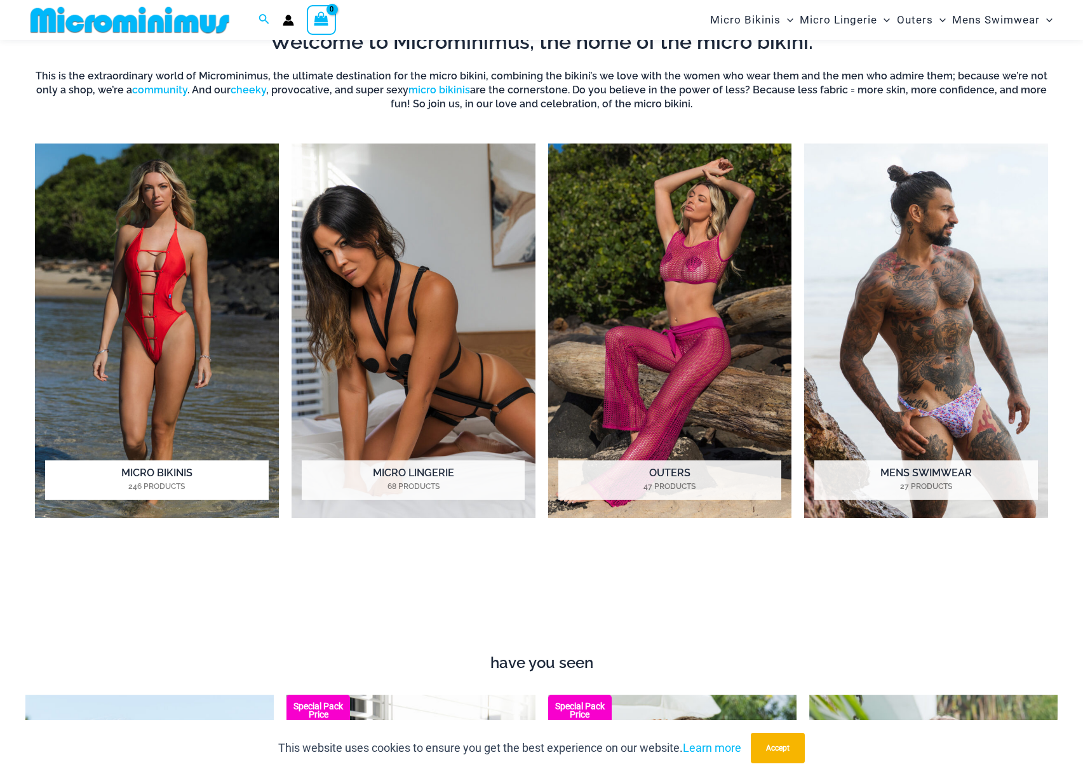
scroll to position [935, 0]
click at [172, 374] on img "Visit product category Micro Bikinis" at bounding box center [157, 330] width 244 height 375
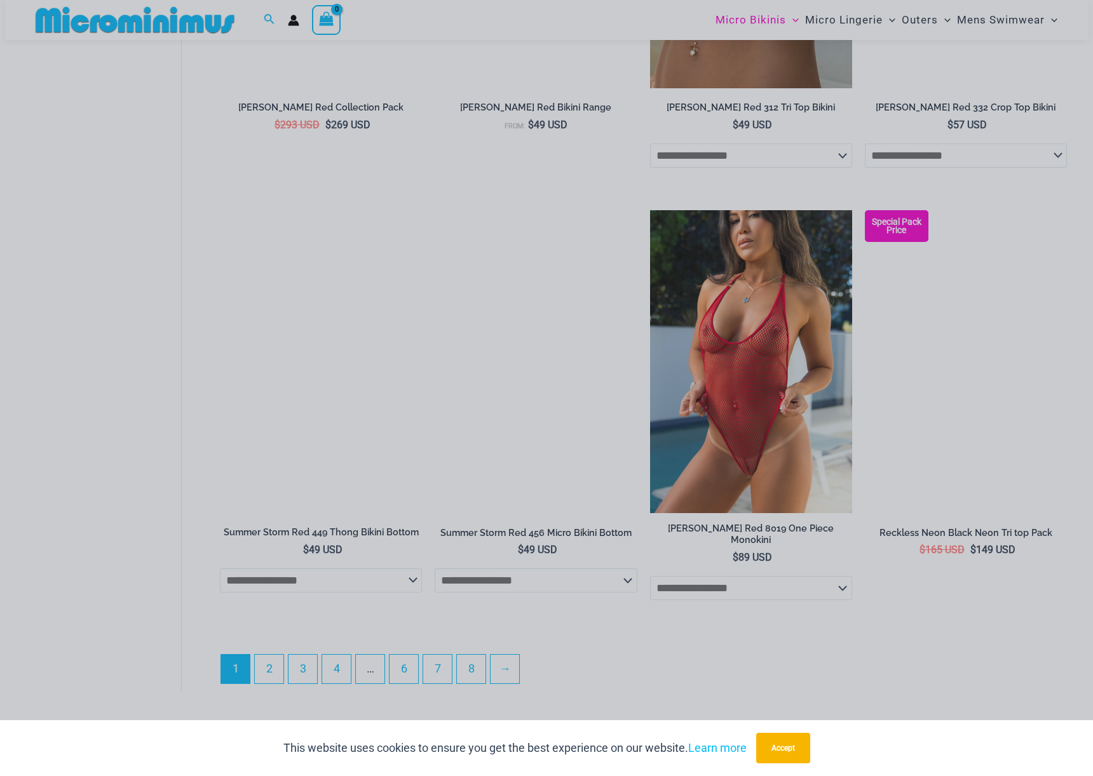
scroll to position [3290, 0]
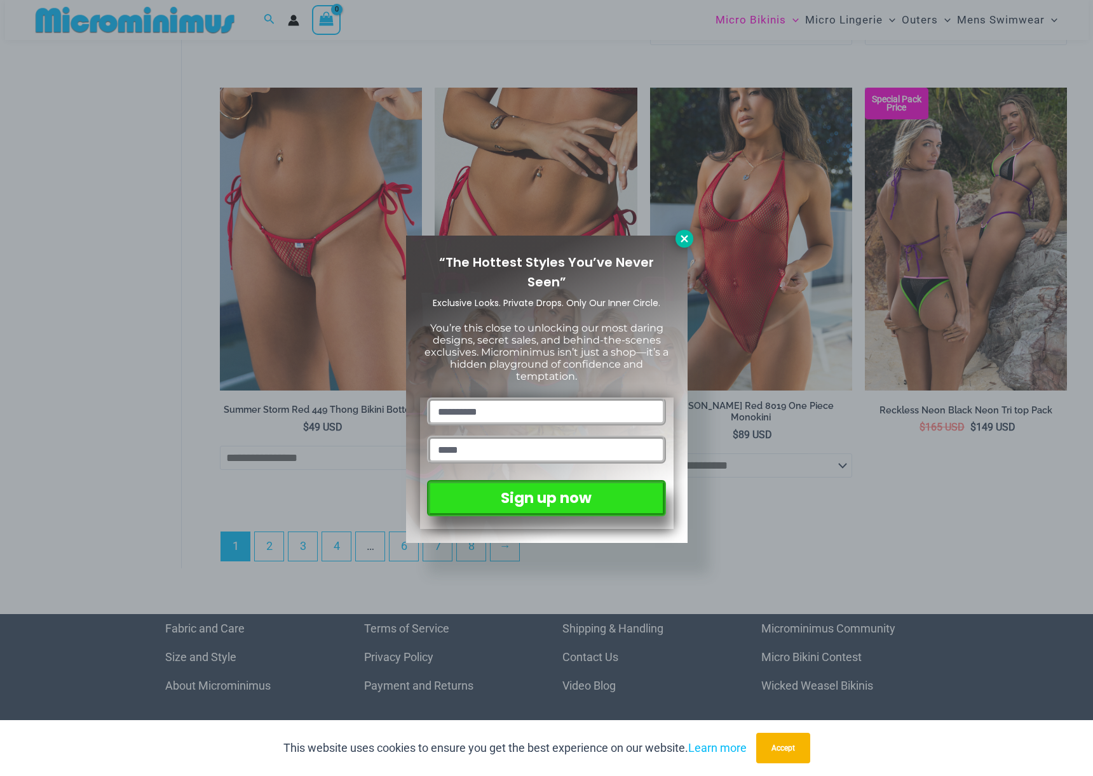
click at [686, 243] on icon at bounding box center [683, 238] width 11 height 11
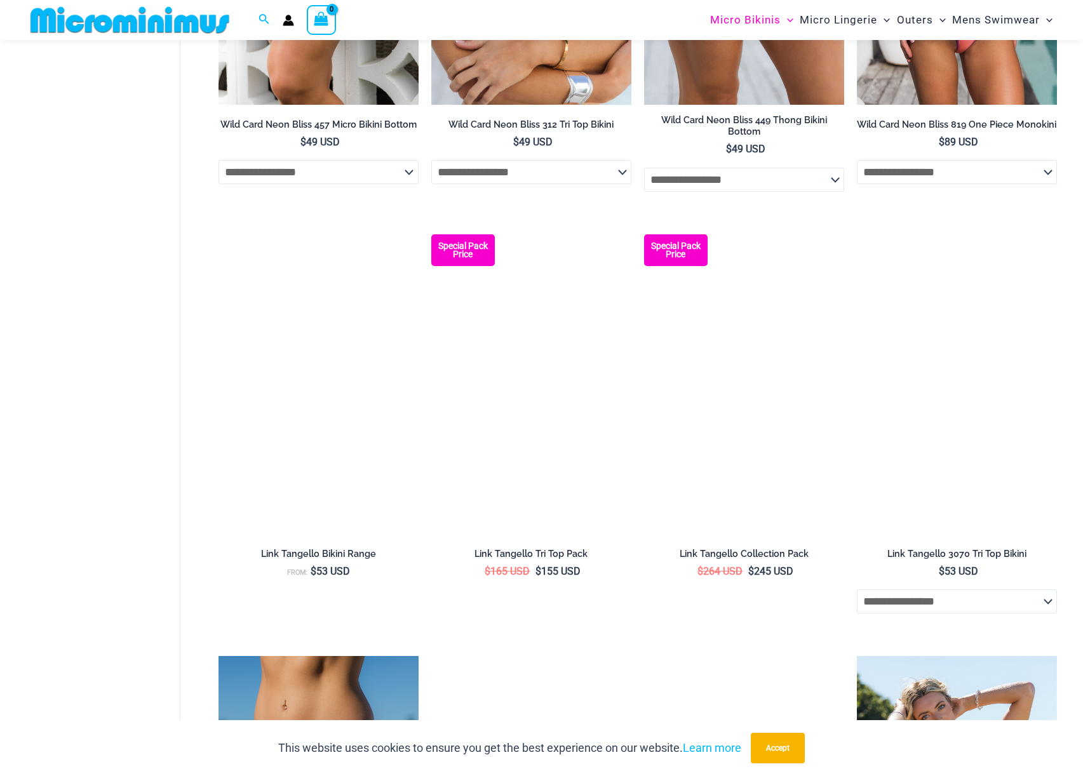
scroll to position [0, 0]
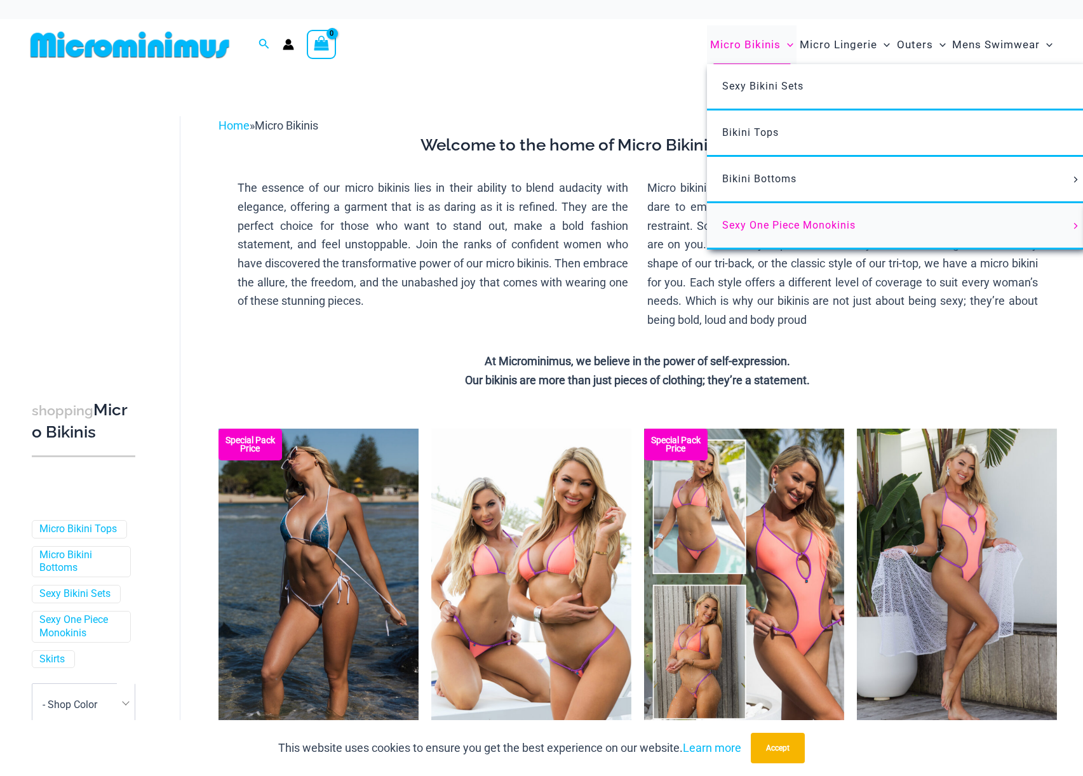
click at [776, 226] on span "Sexy One Piece Monokinis" at bounding box center [788, 225] width 133 height 12
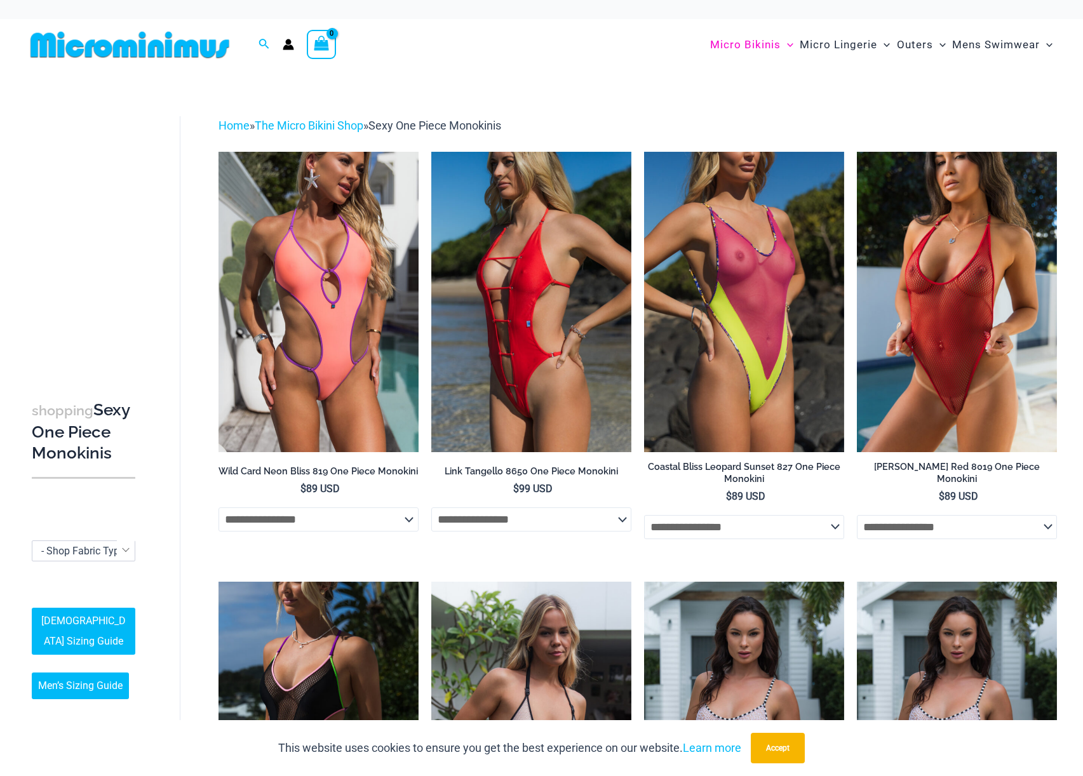
click at [557, 50] on div "Micro Bikinis Menu Toggle Sexy Bikini Sets Bikini Tops Bikini Bottoms Menu Togg…" at bounding box center [792, 44] width 530 height 51
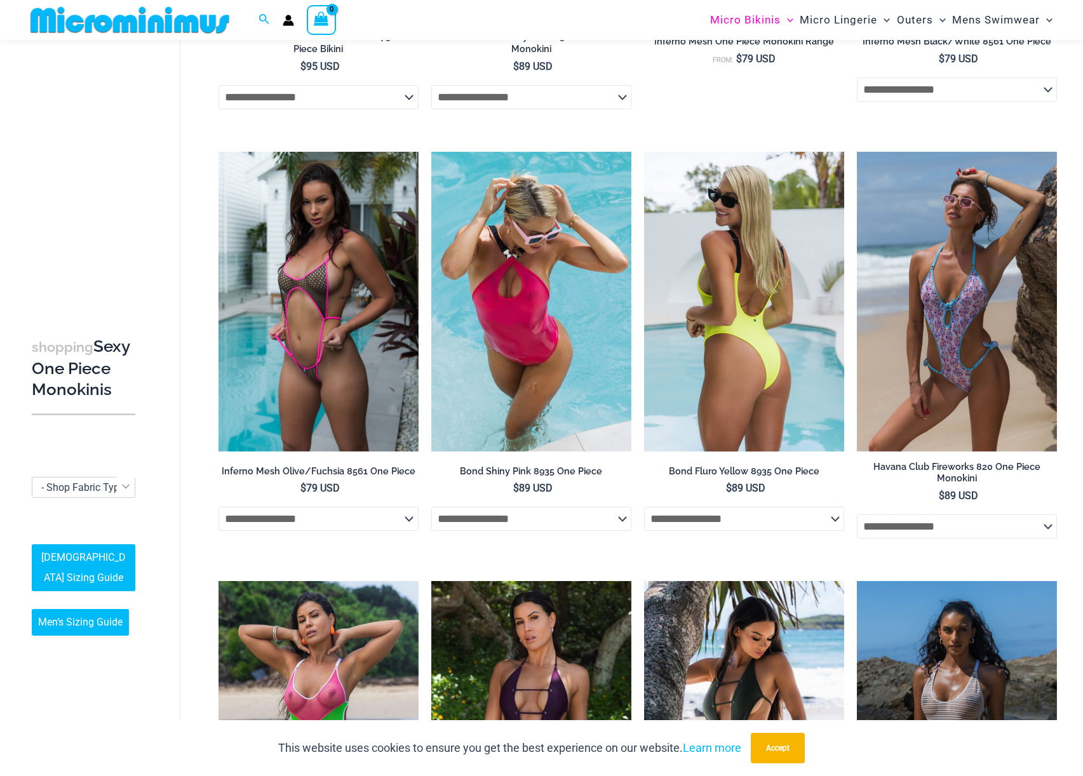
scroll to position [863, 0]
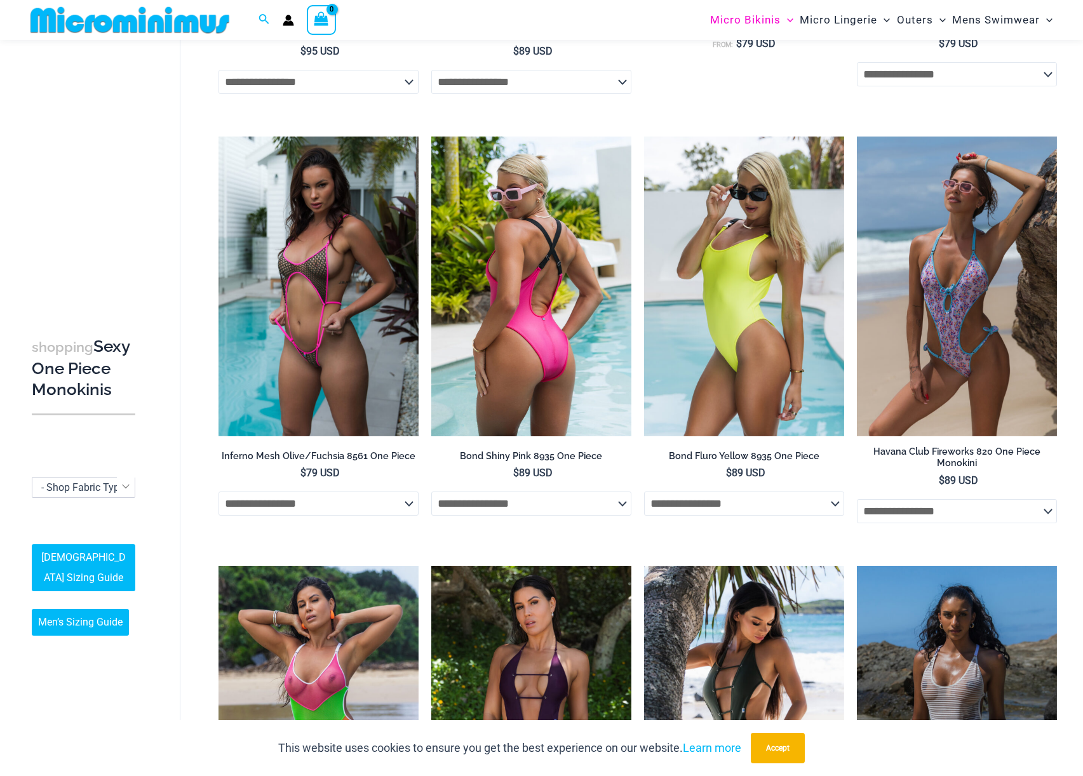
click at [562, 362] on img at bounding box center [531, 287] width 200 height 300
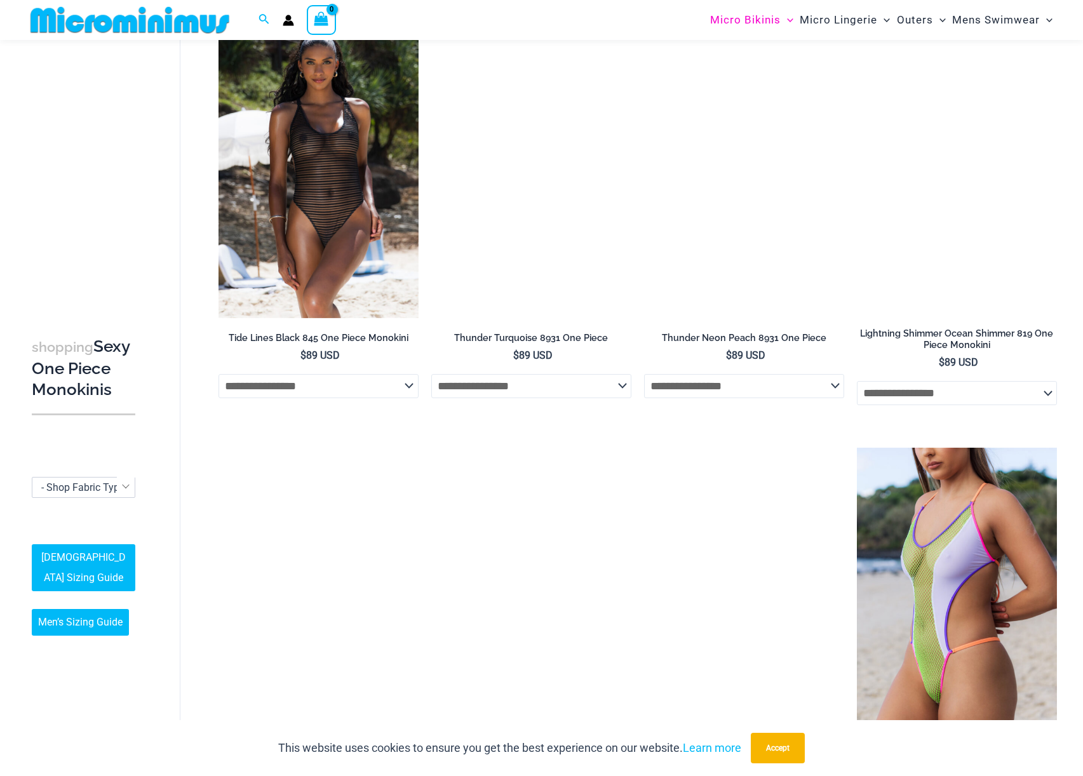
scroll to position [1842, 0]
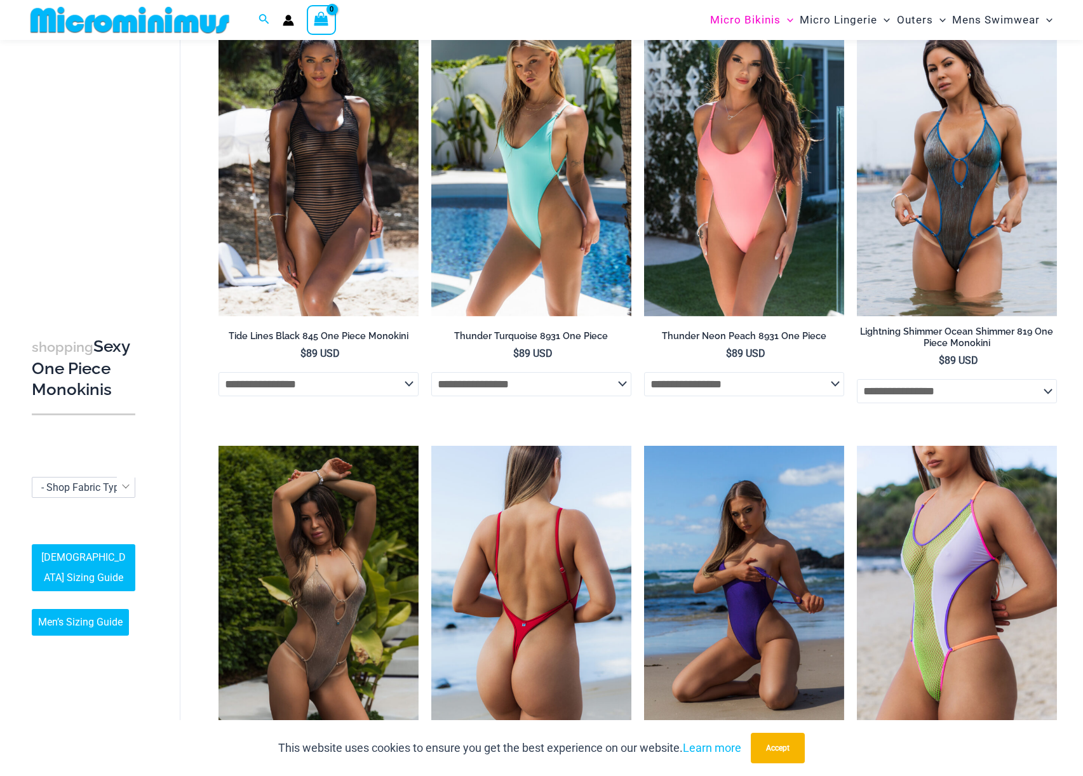
click at [545, 605] on img at bounding box center [531, 596] width 200 height 300
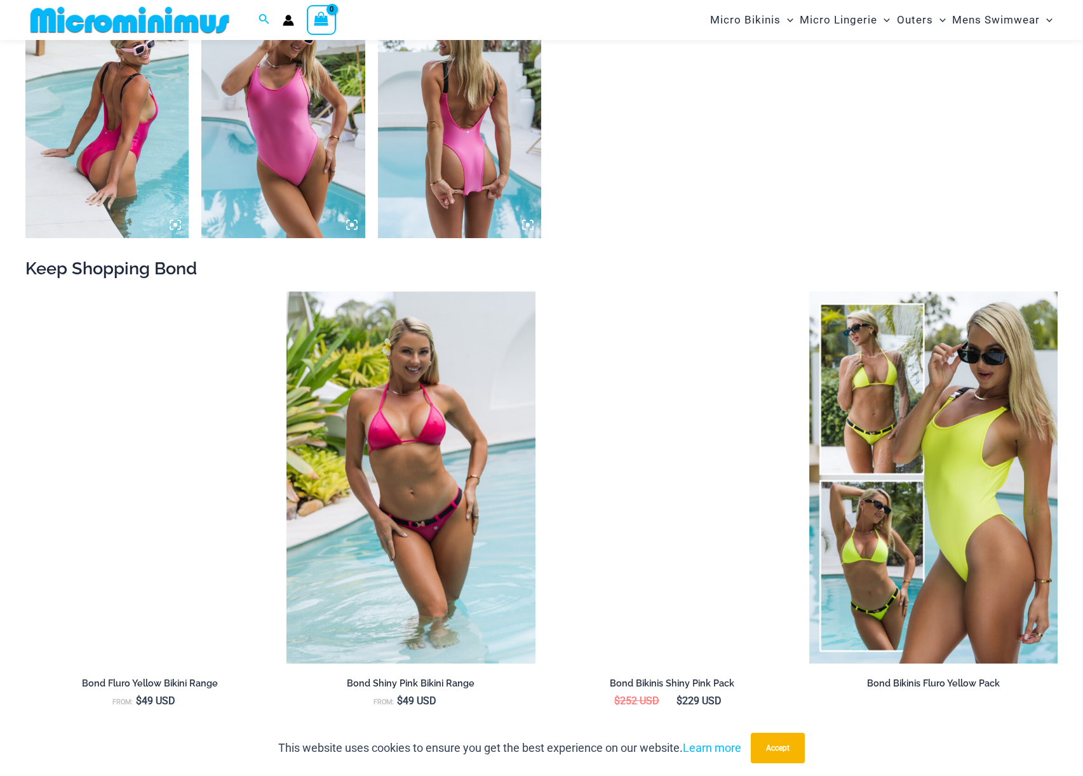
scroll to position [1175, 0]
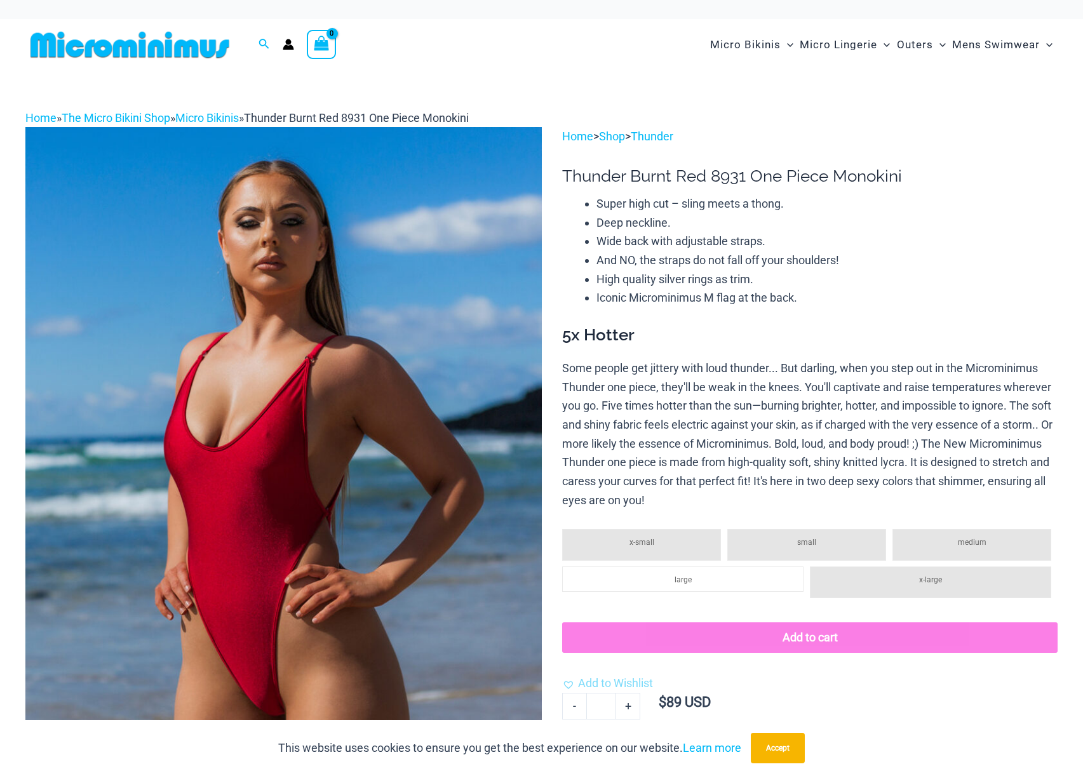
click at [403, 441] on img at bounding box center [283, 514] width 516 height 774
